Goal: Information Seeking & Learning: Learn about a topic

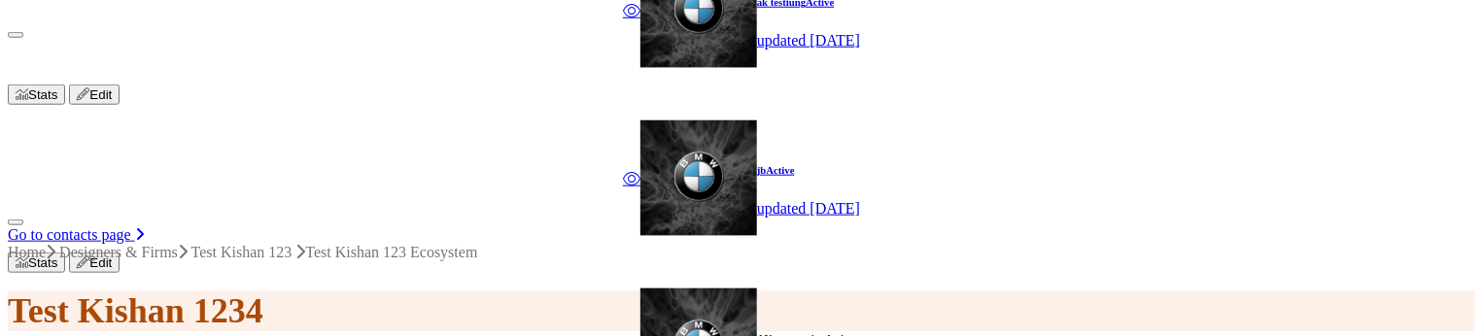
scroll to position [872, 0]
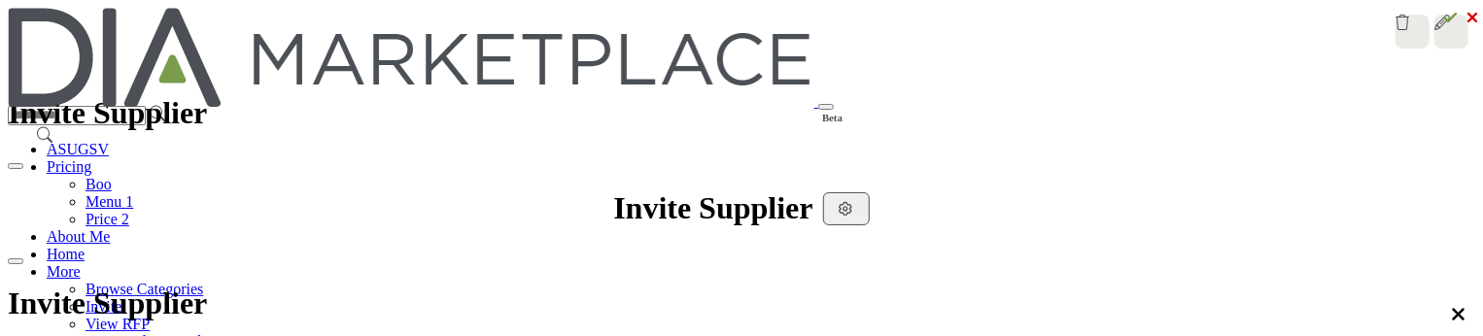
scroll to position [486, 0]
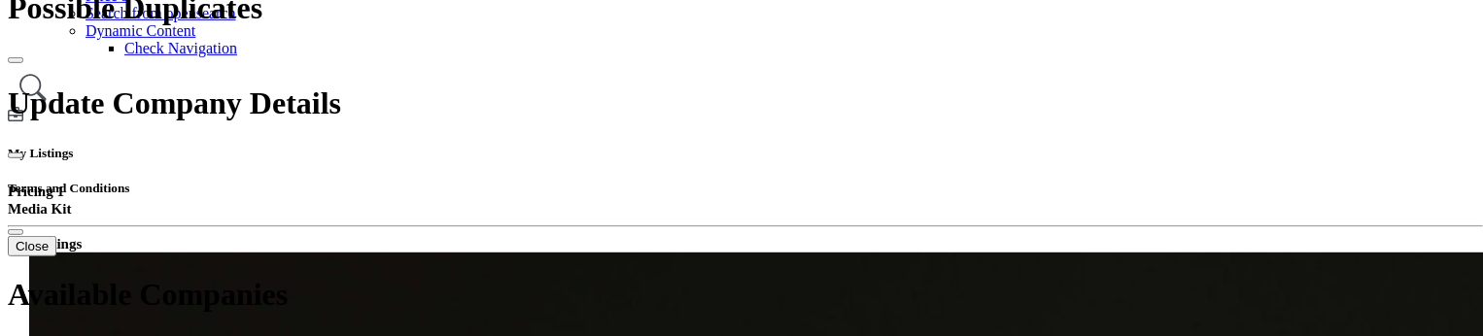
scroll to position [486, 0]
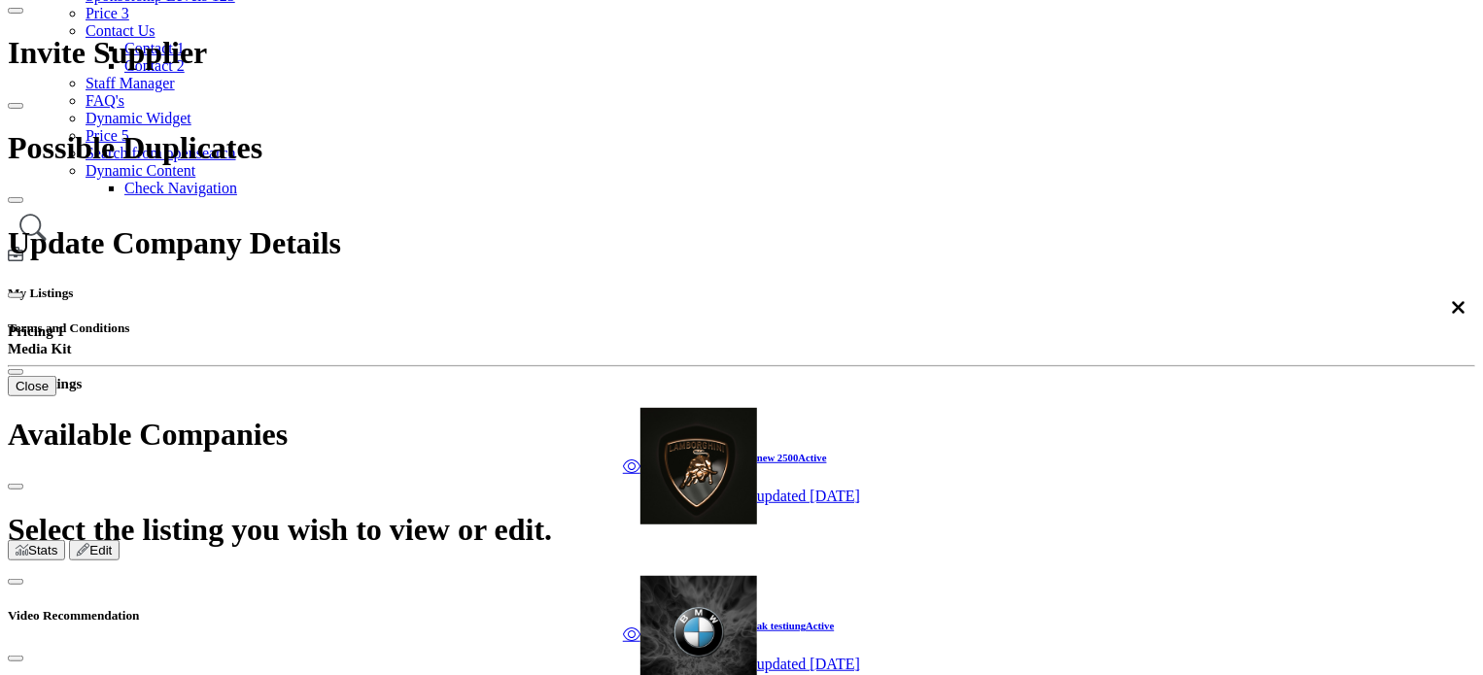
scroll to position [389, 0]
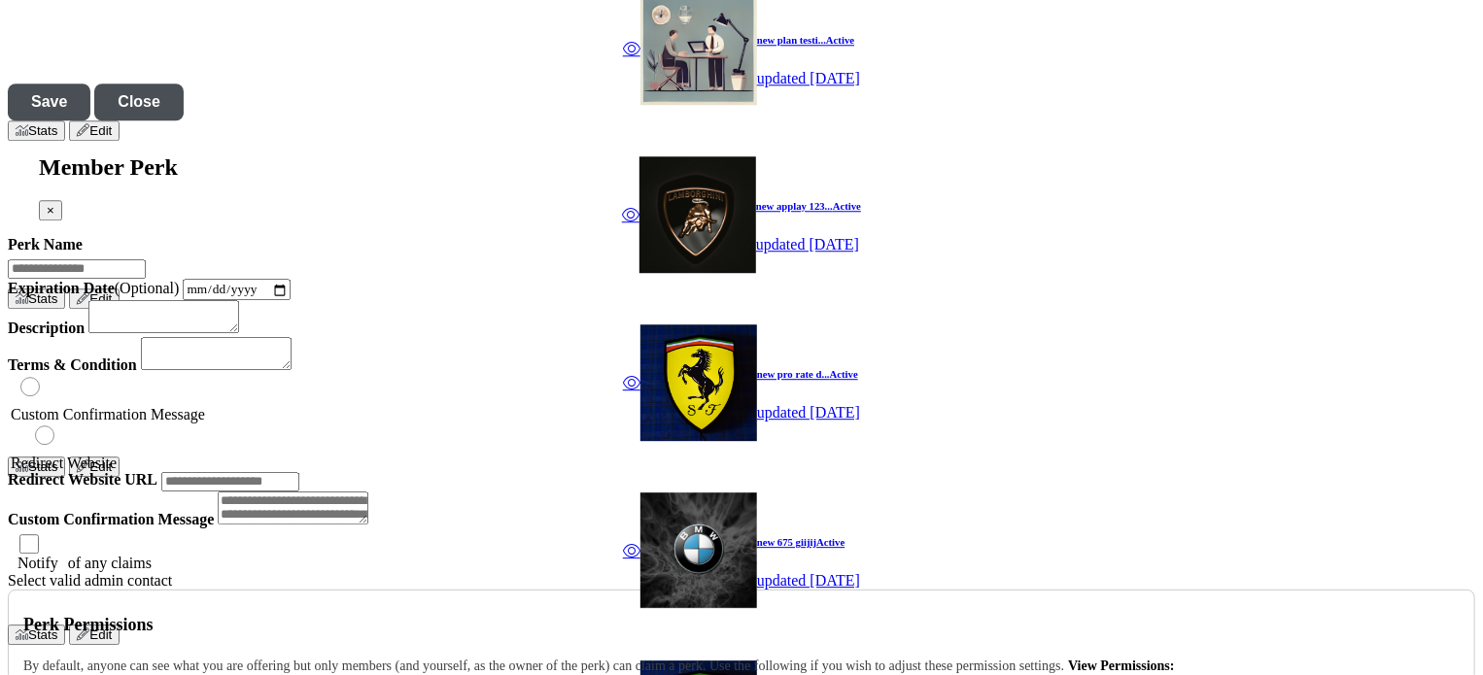
scroll to position [2635, 0]
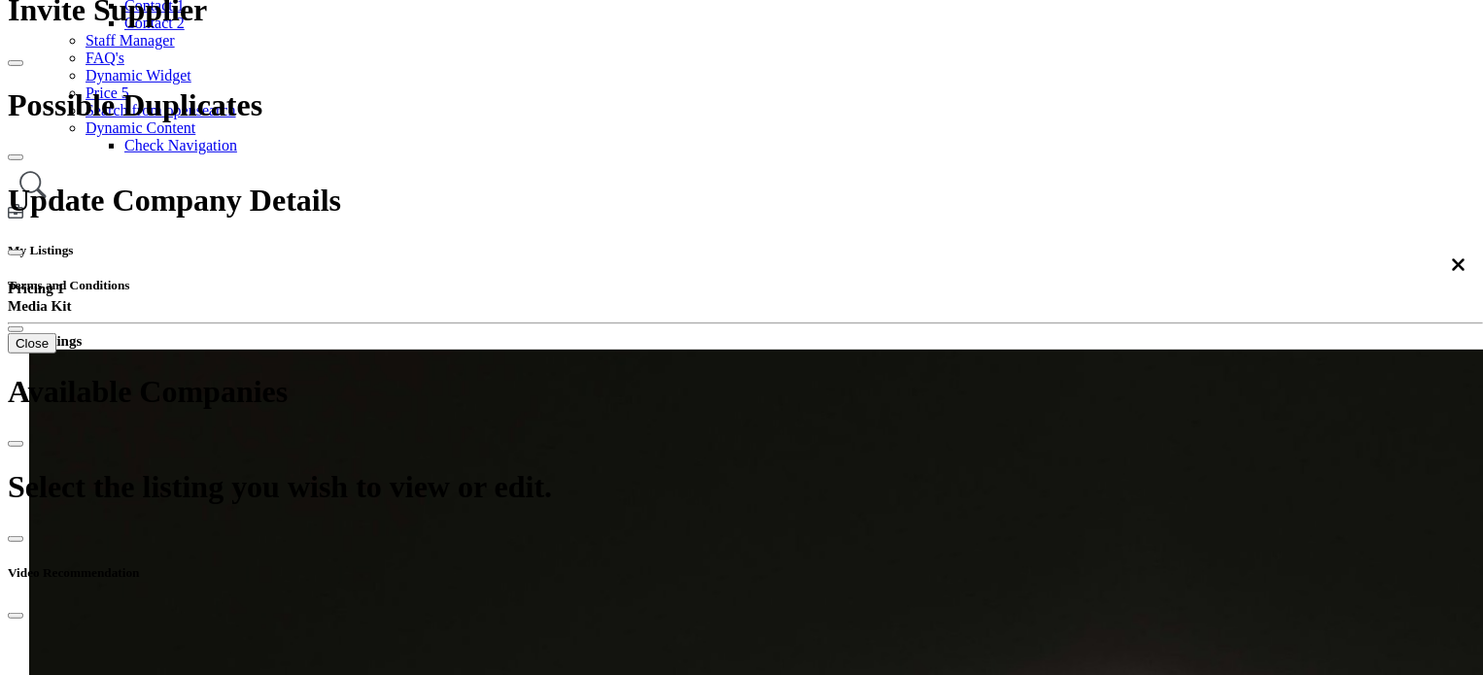
scroll to position [389, 0]
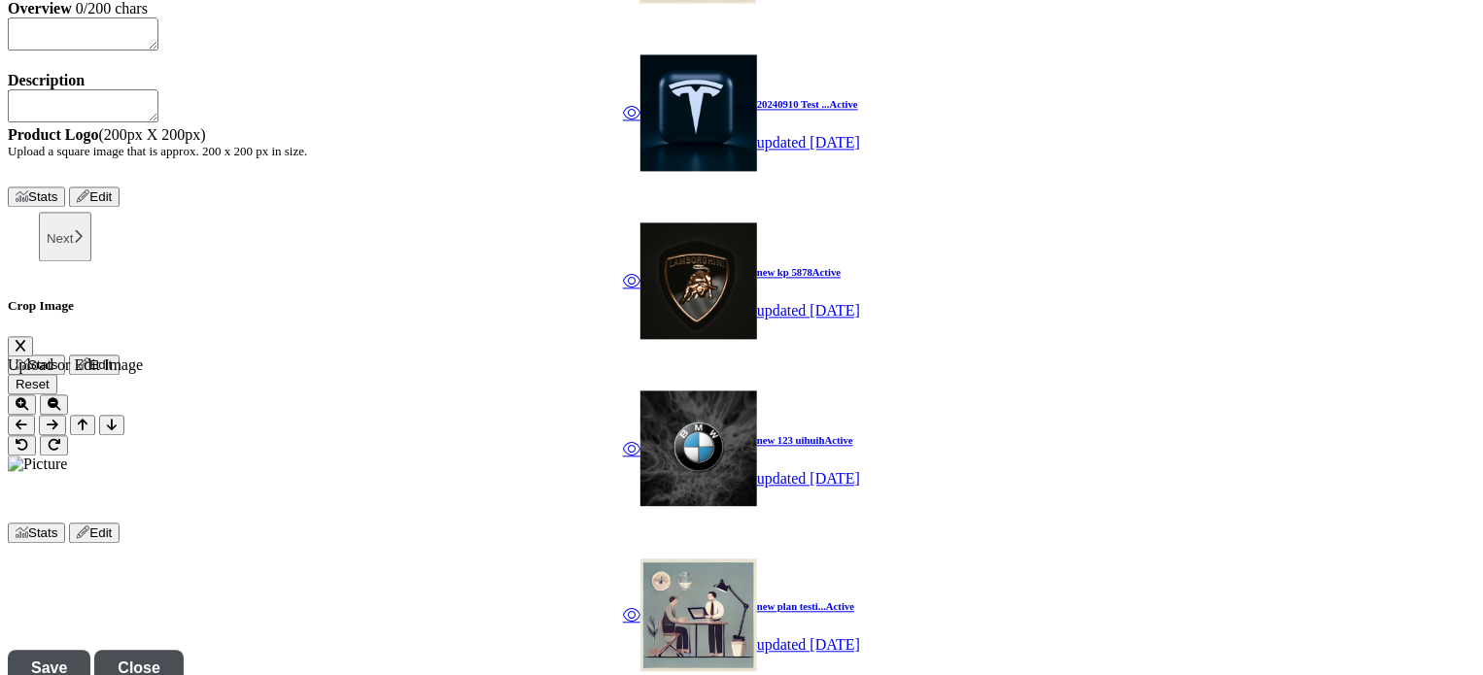
scroll to position [2025, 0]
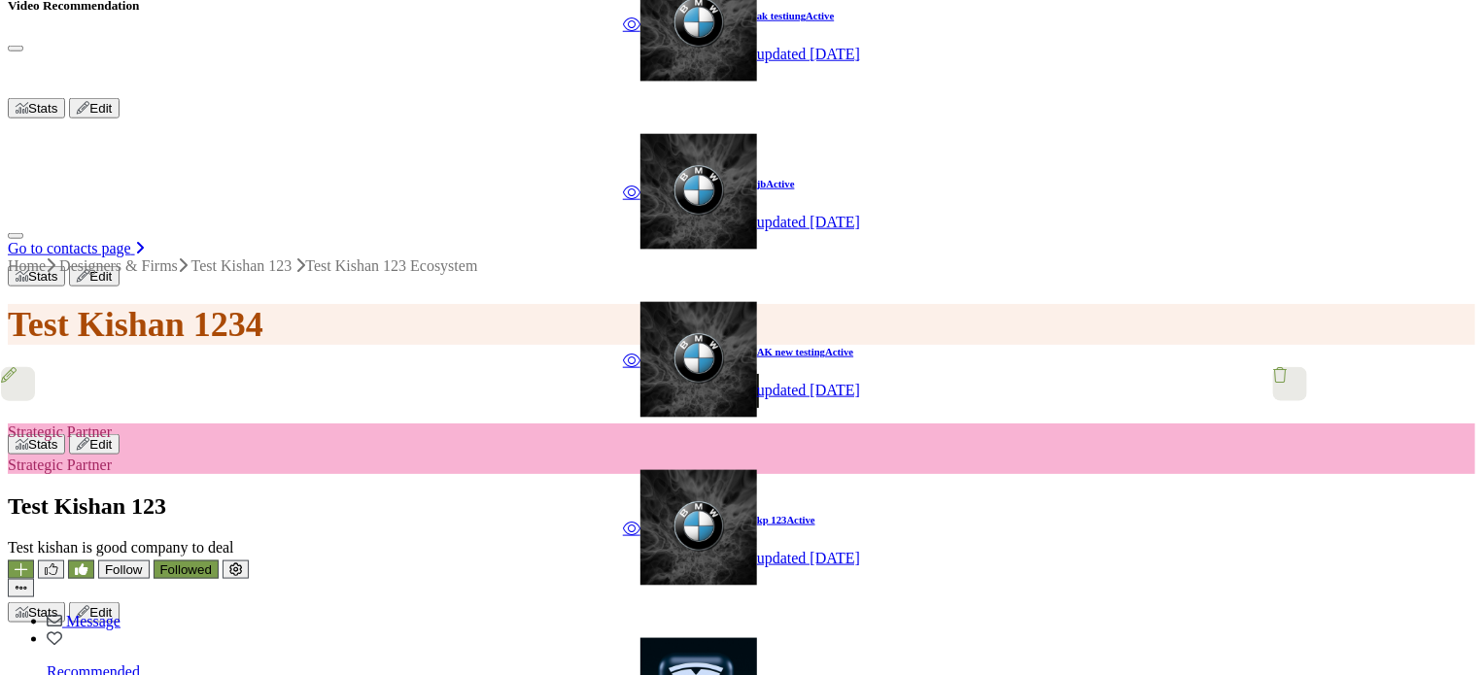
scroll to position [859, 0]
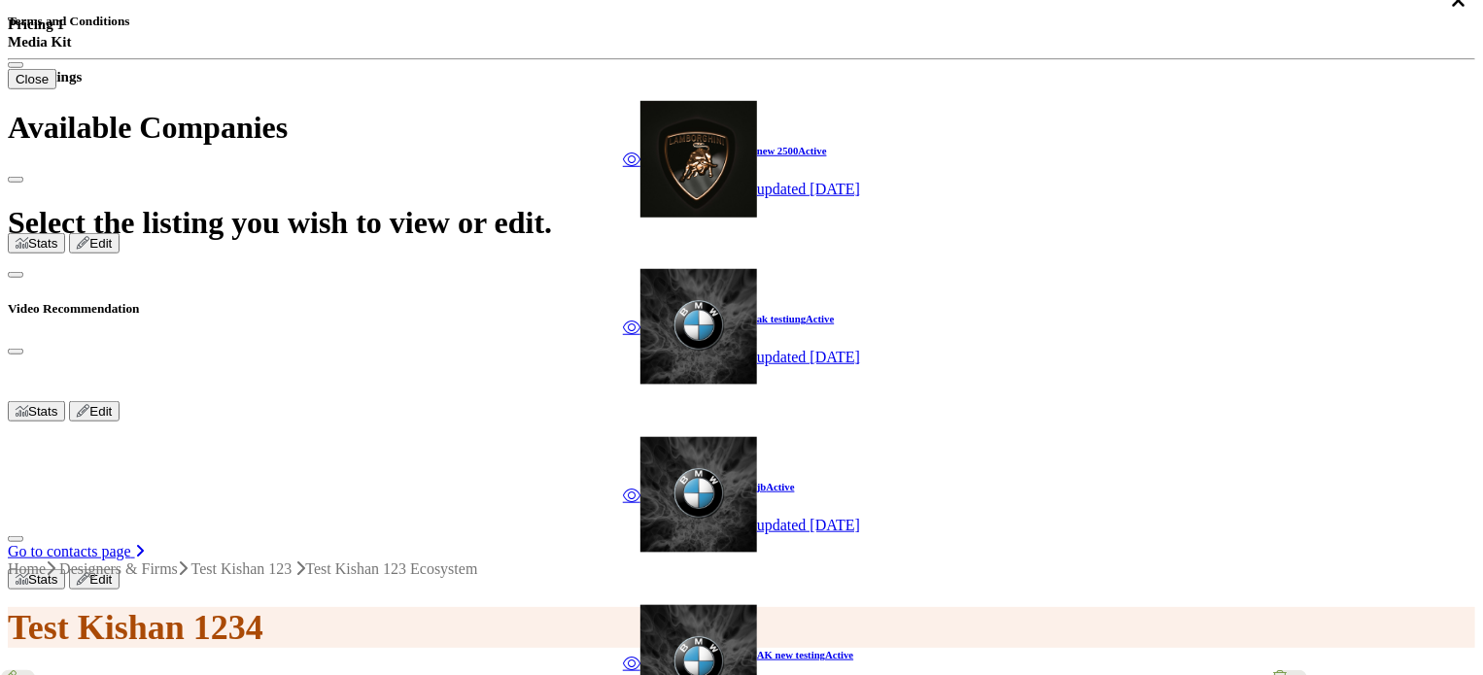
scroll to position [604, 0]
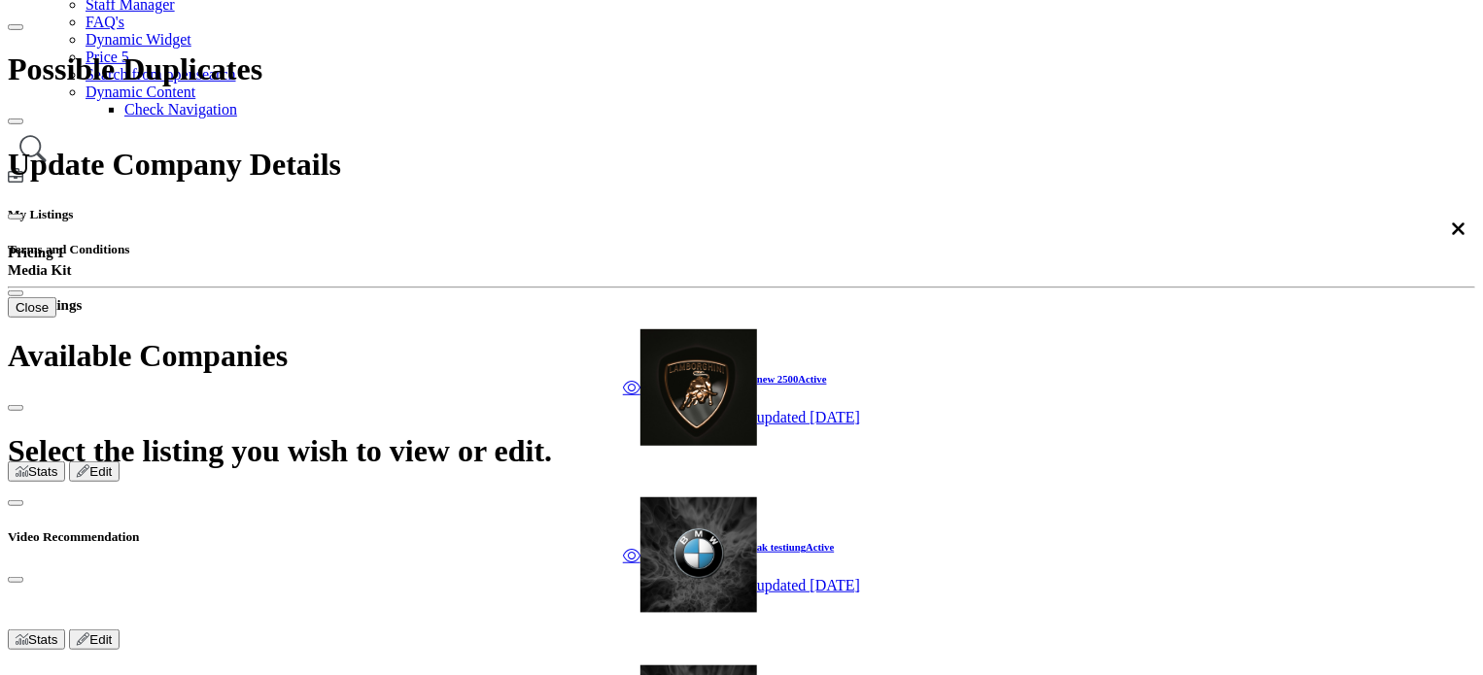
scroll to position [311, 0]
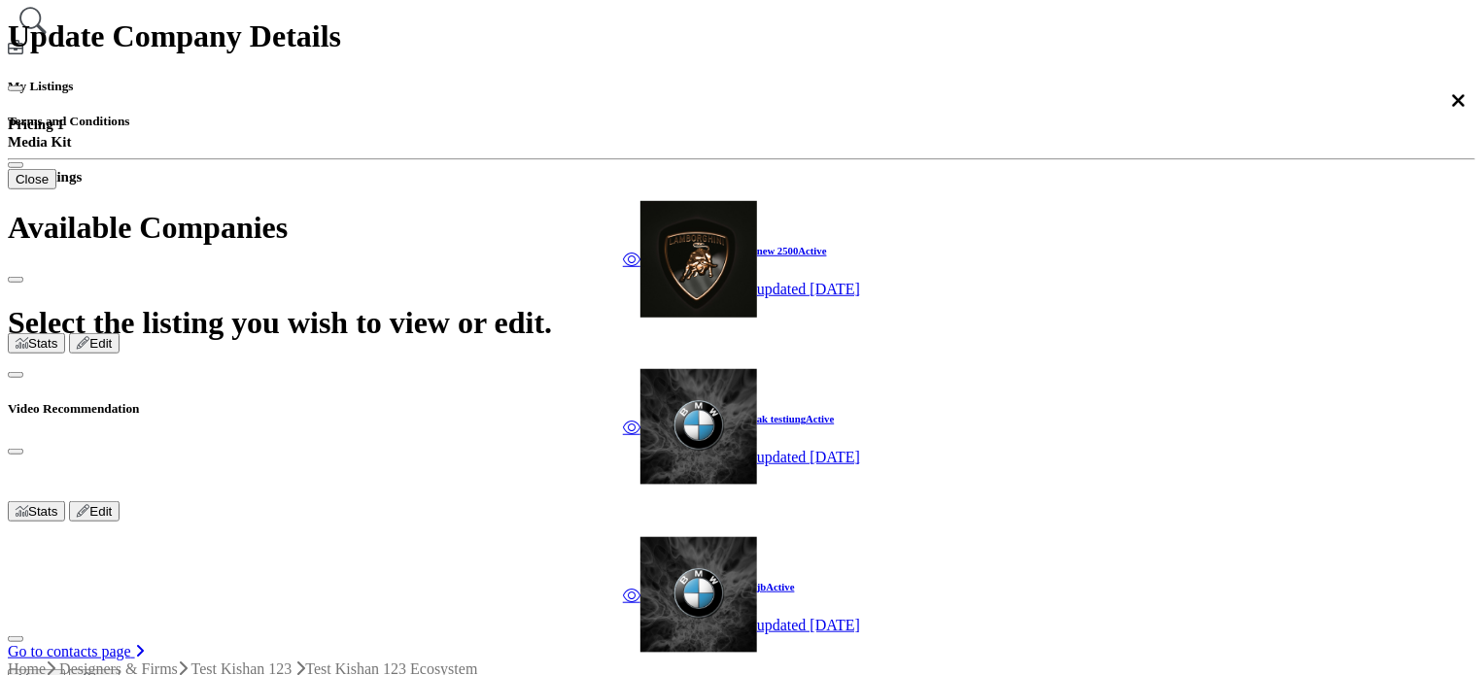
scroll to position [505, 0]
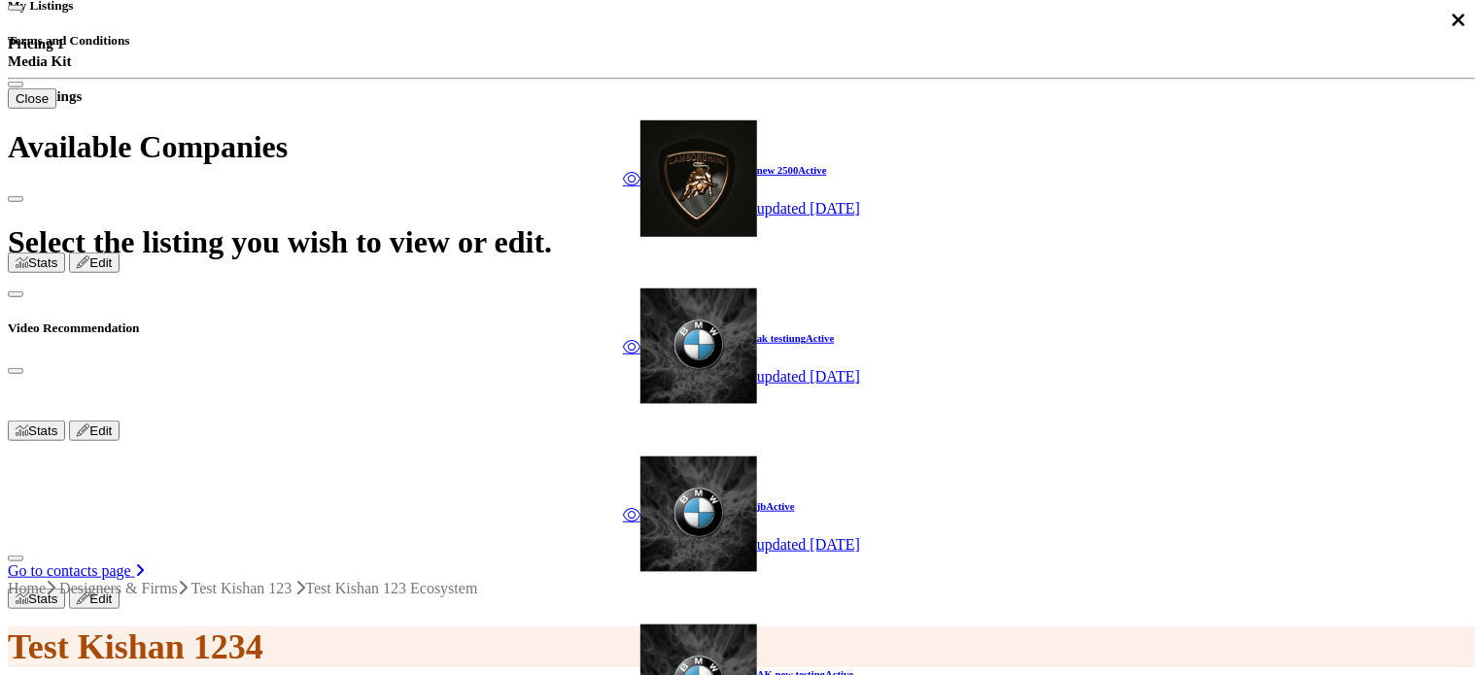
scroll to position [602, 0]
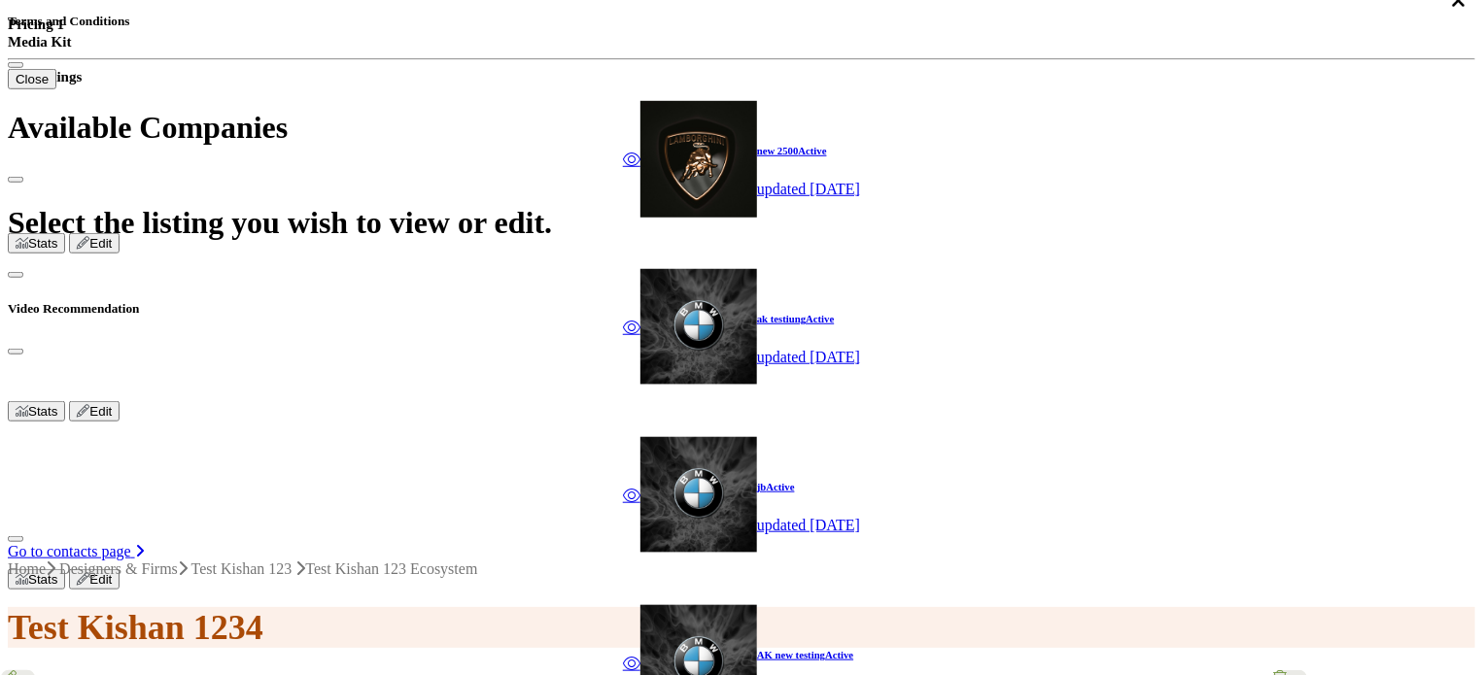
scroll to position [878, 0]
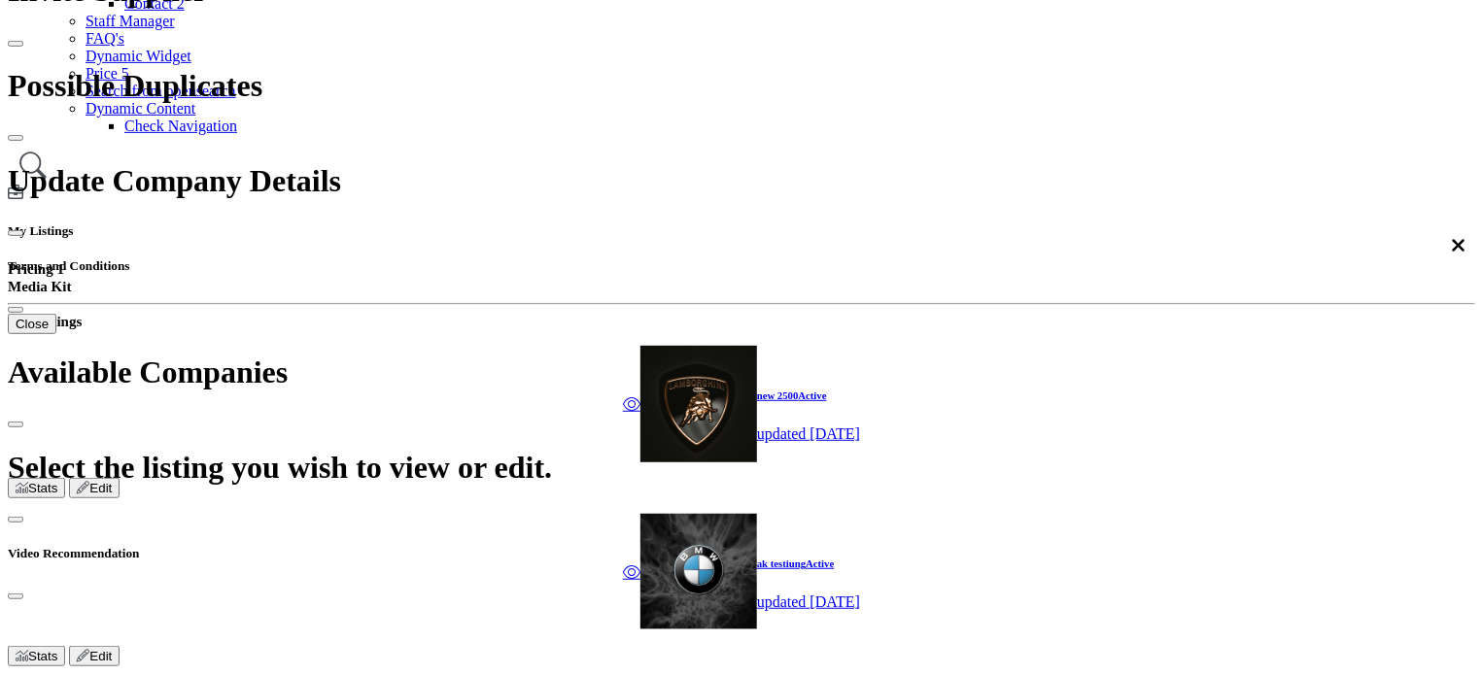
scroll to position [82, 0]
